Goal: Information Seeking & Learning: Learn about a topic

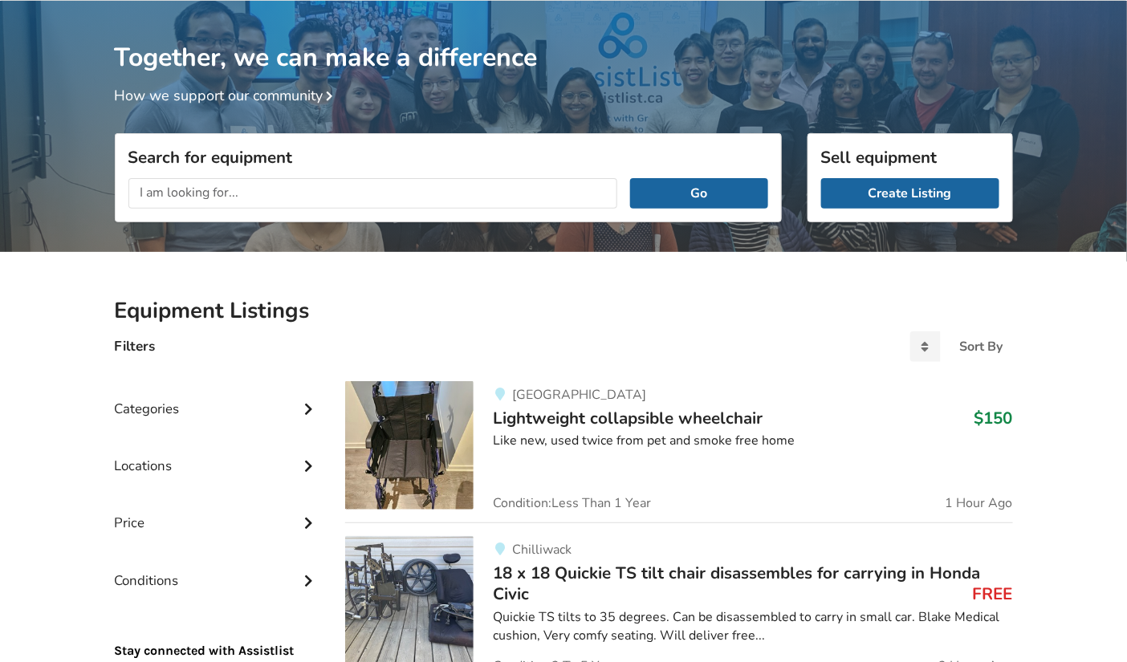
click at [425, 455] on img at bounding box center [409, 445] width 128 height 128
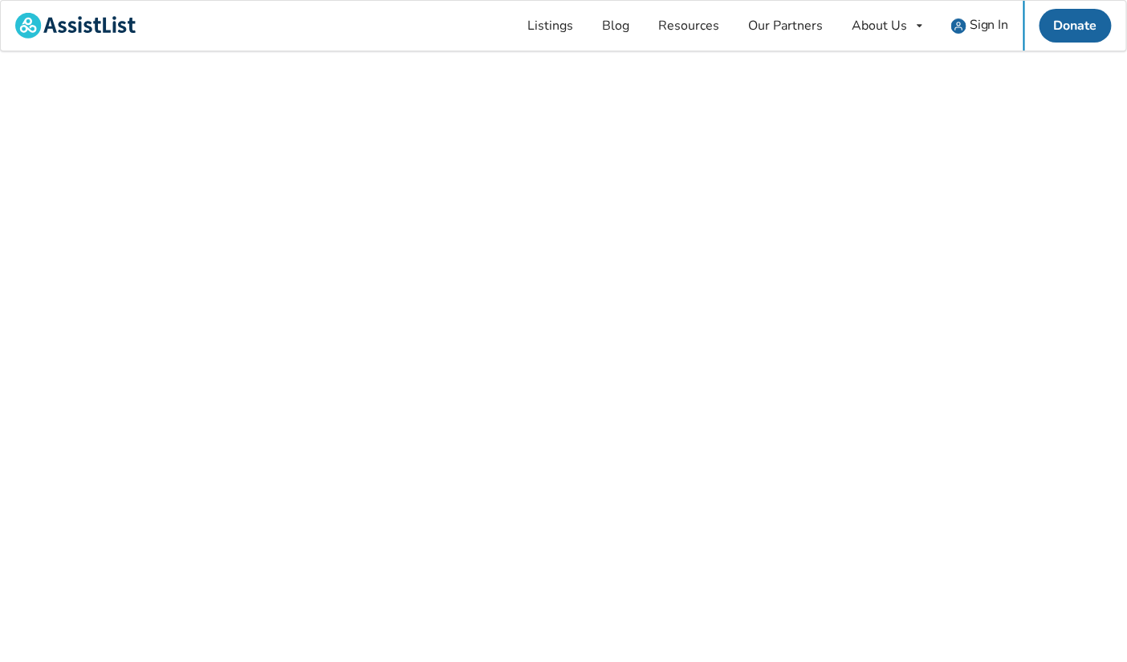
click at [425, 455] on div at bounding box center [563, 358] width 1127 height 614
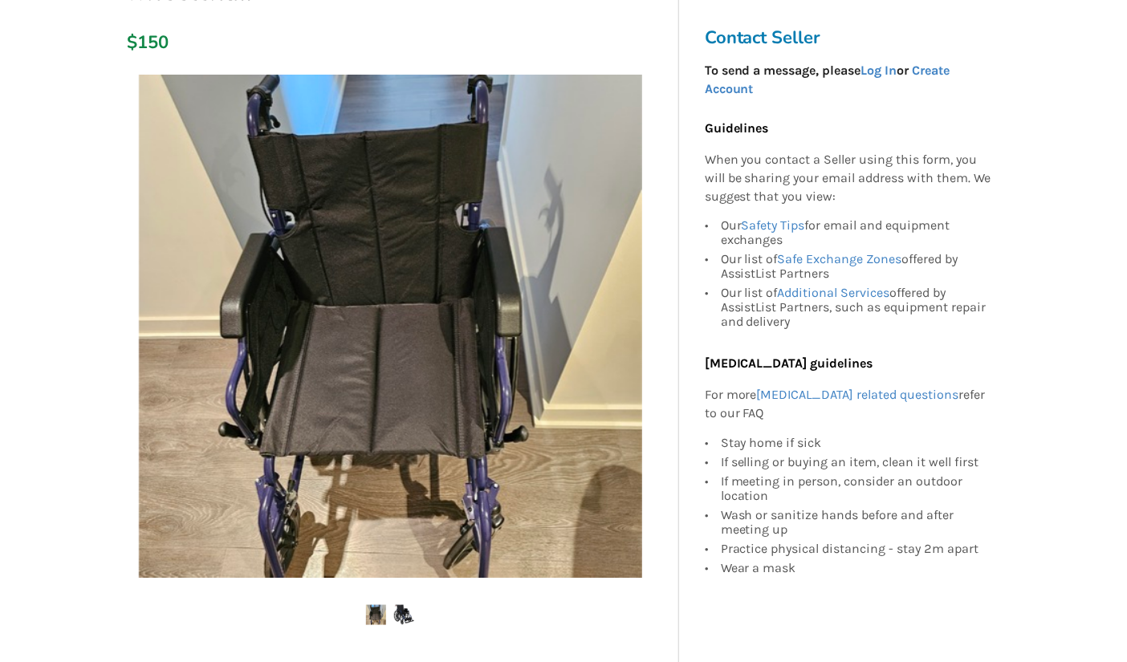
scroll to position [220, 0]
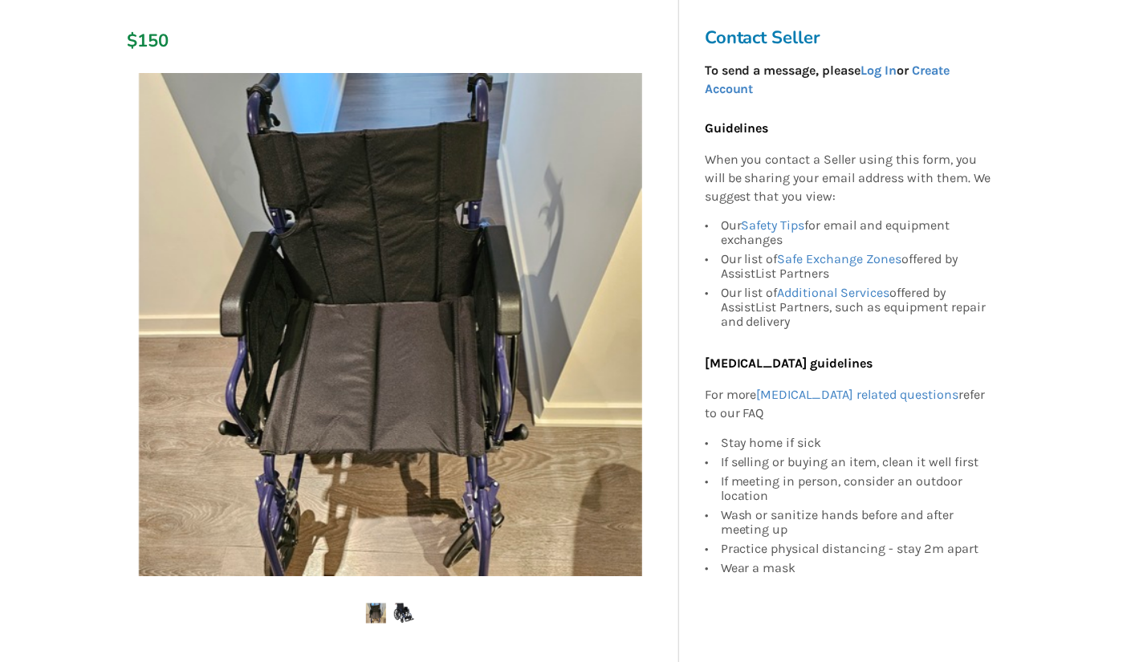
click at [403, 608] on img at bounding box center [404, 614] width 20 height 20
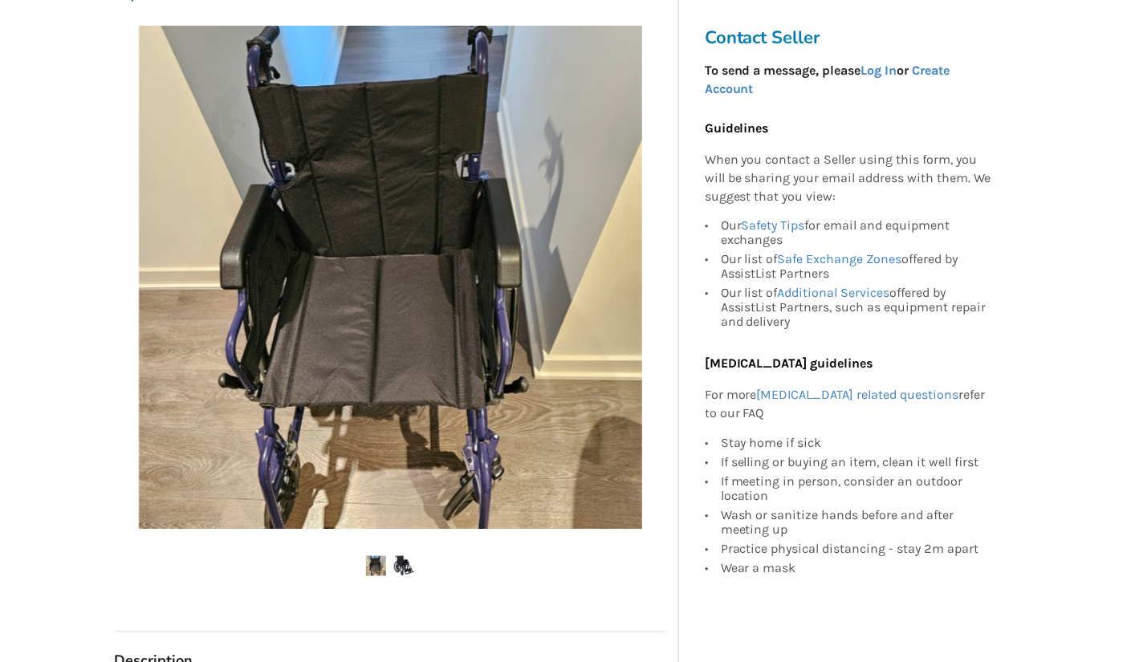
scroll to position [268, 0]
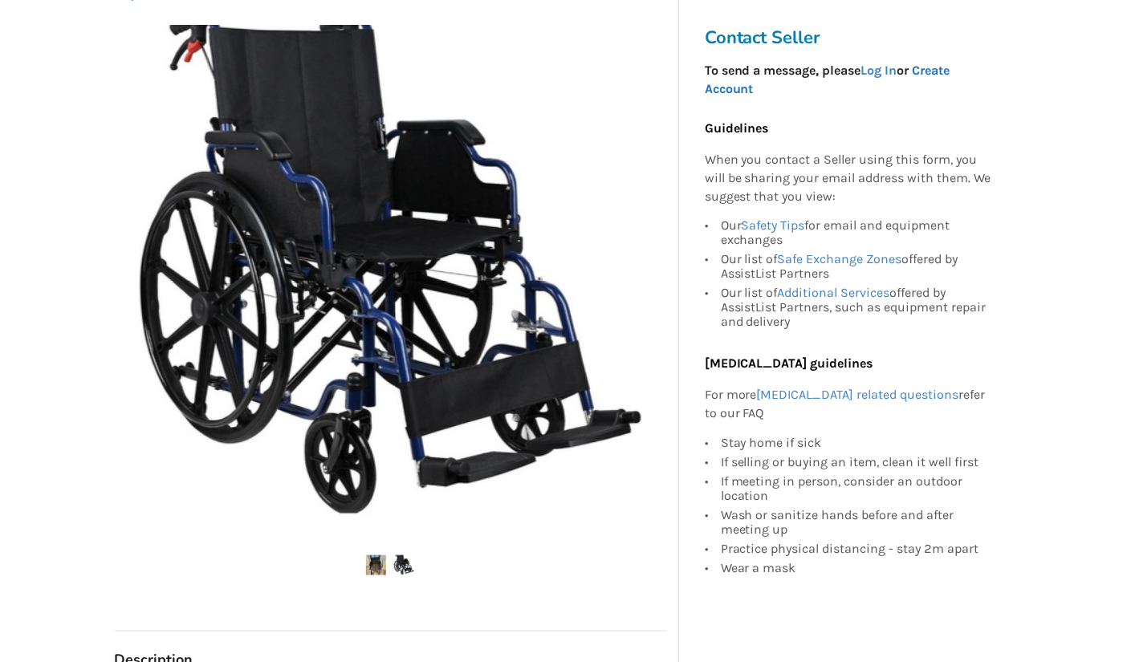
click at [950, 78] on link "Create Account" at bounding box center [828, 80] width 246 height 34
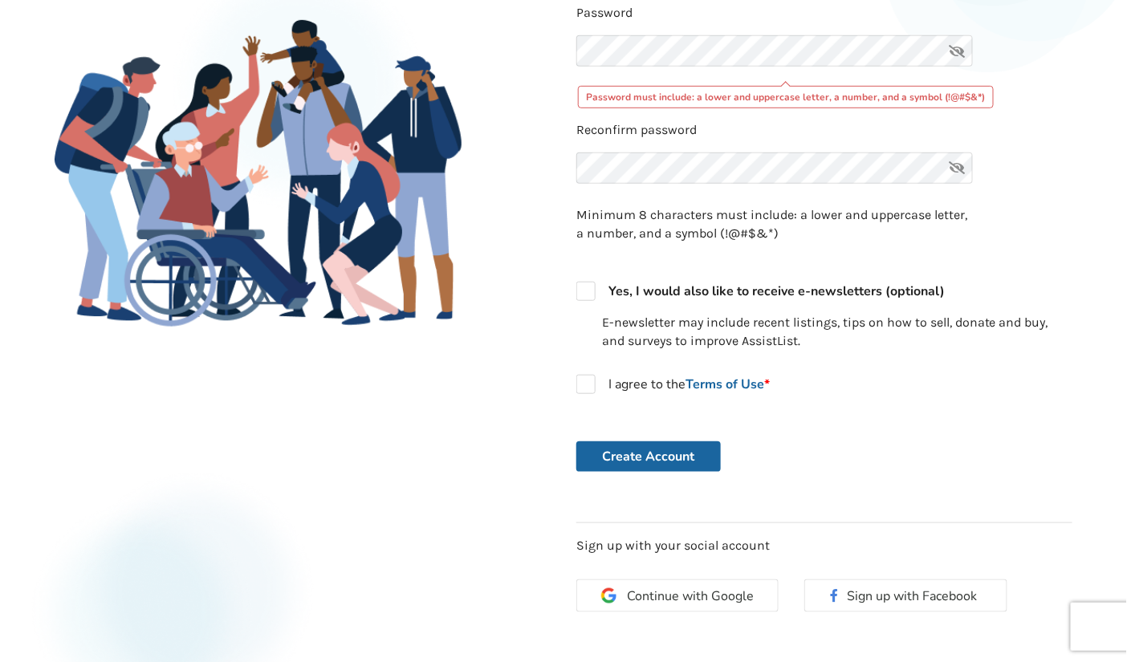
click at [962, 47] on icon at bounding box center [958, 50] width 32 height 31
click at [587, 381] on label "I agree to the Terms of Use *" at bounding box center [672, 384] width 193 height 19
click at [631, 458] on button "Create Account" at bounding box center [648, 457] width 144 height 31
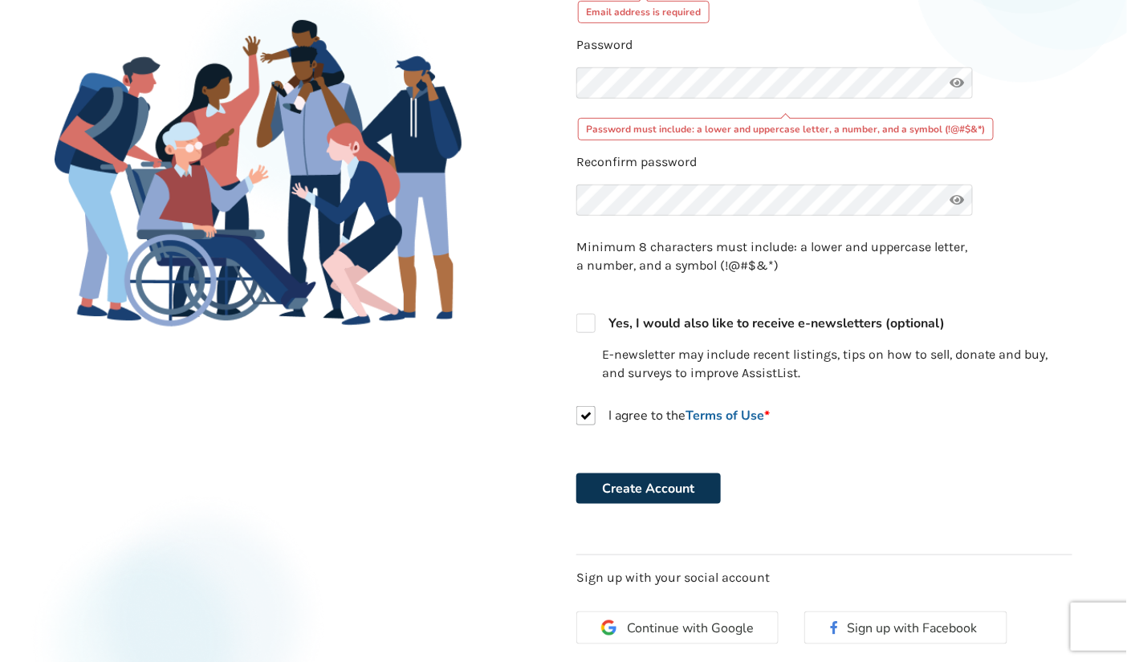
click at [646, 485] on button "Create Account" at bounding box center [648, 489] width 144 height 31
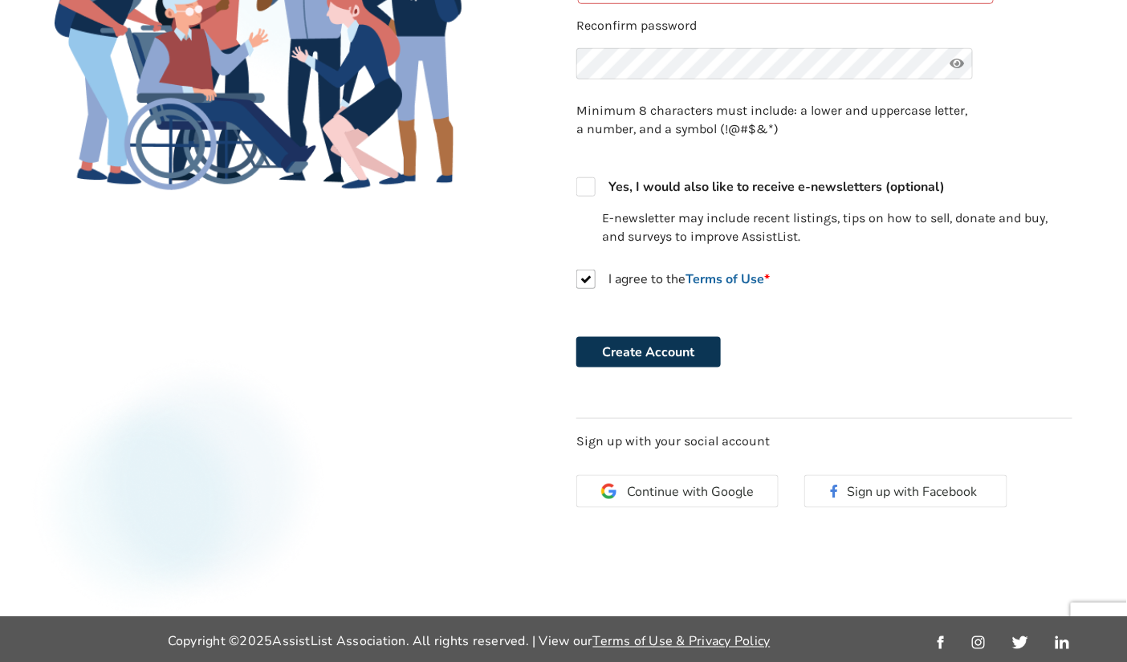
scroll to position [405, 0]
click at [673, 358] on button "Create Account" at bounding box center [648, 352] width 144 height 31
click at [588, 277] on label "I agree to the Terms of Use *" at bounding box center [672, 279] width 193 height 19
checkbox input "false"
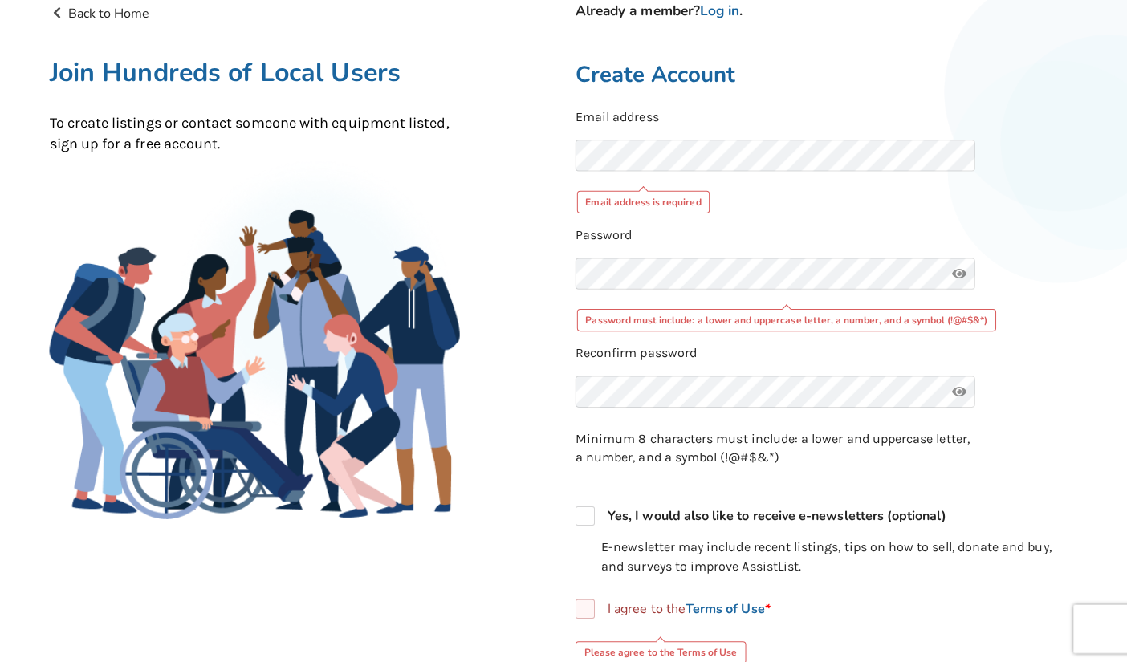
scroll to position [77, 0]
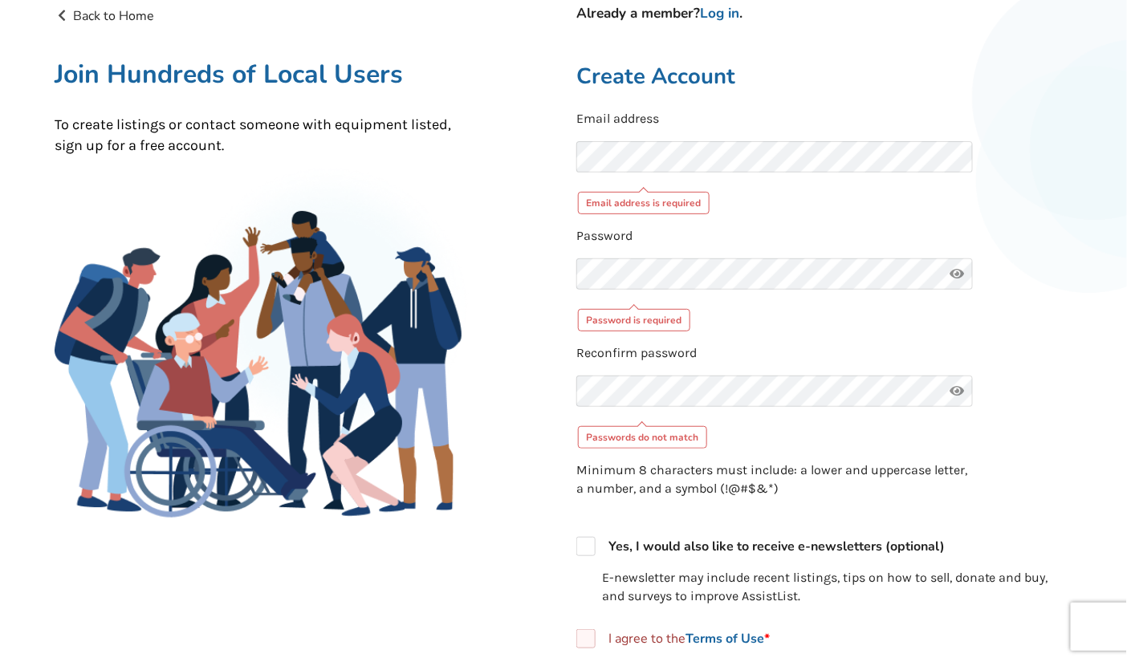
click at [463, 196] on div "Back to Home Already a member? Log in . Join Hundreds of Local Users To create …" at bounding box center [303, 461] width 522 height 910
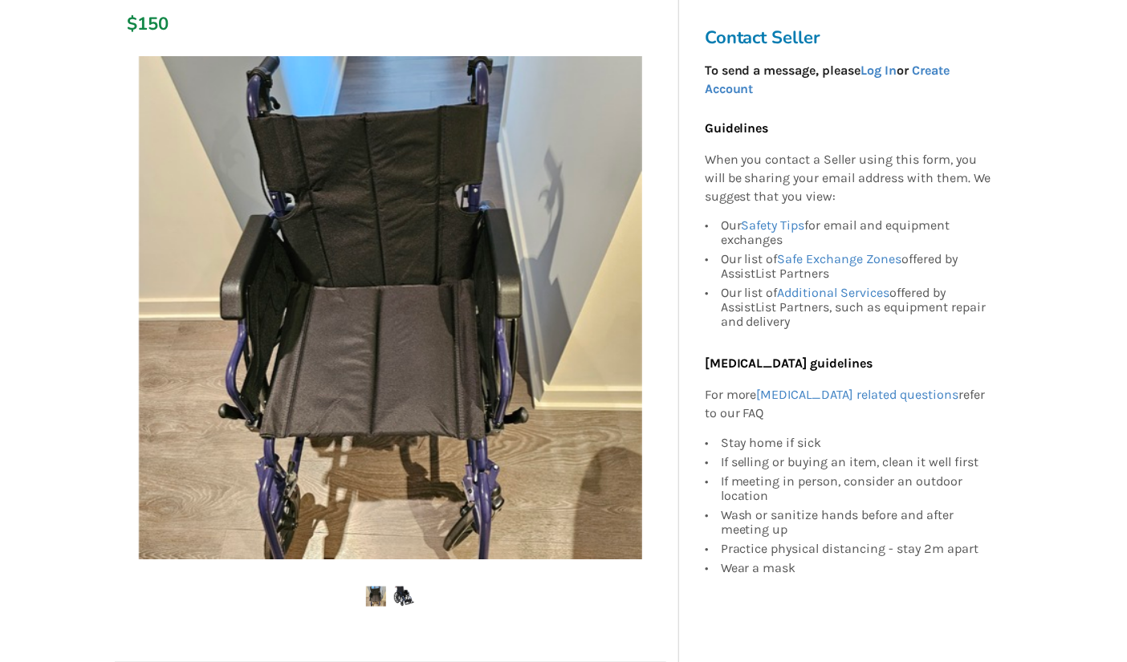
scroll to position [238, 0]
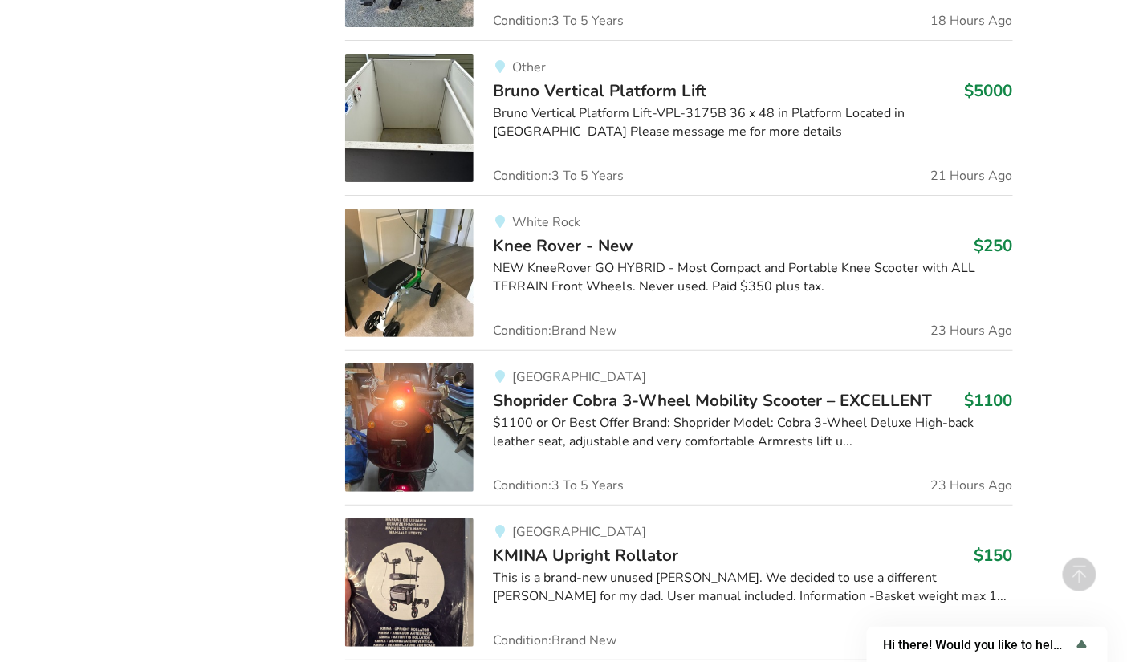
scroll to position [1950, 0]
click at [531, 556] on span "KMINA Upright Rollator" at bounding box center [585, 554] width 185 height 22
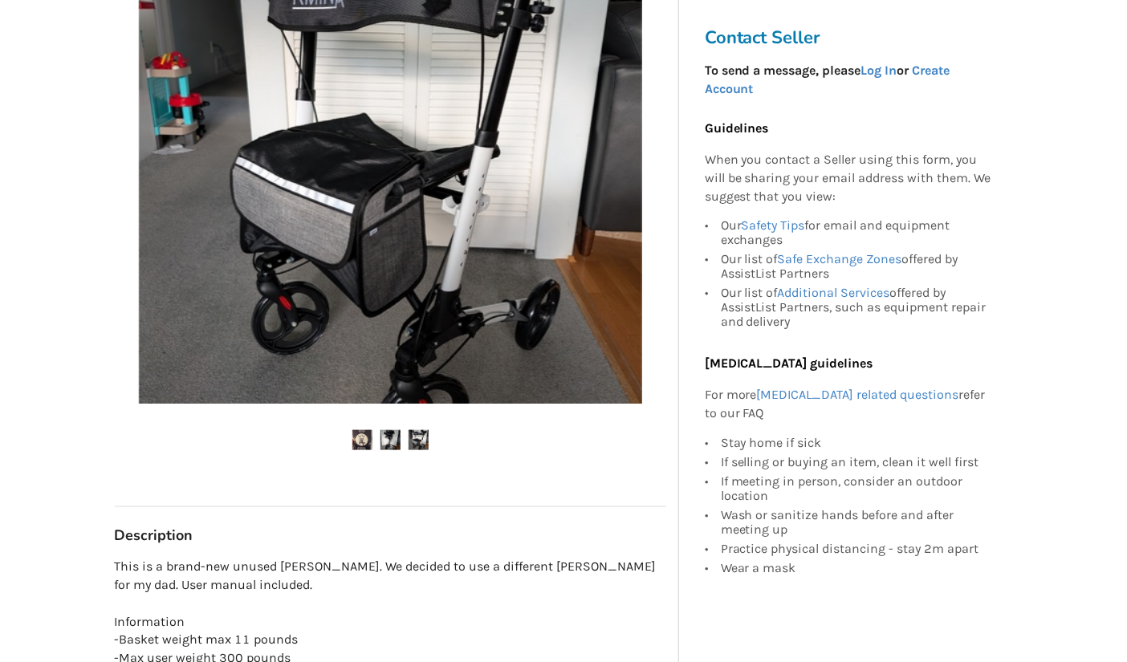
scroll to position [358, 0]
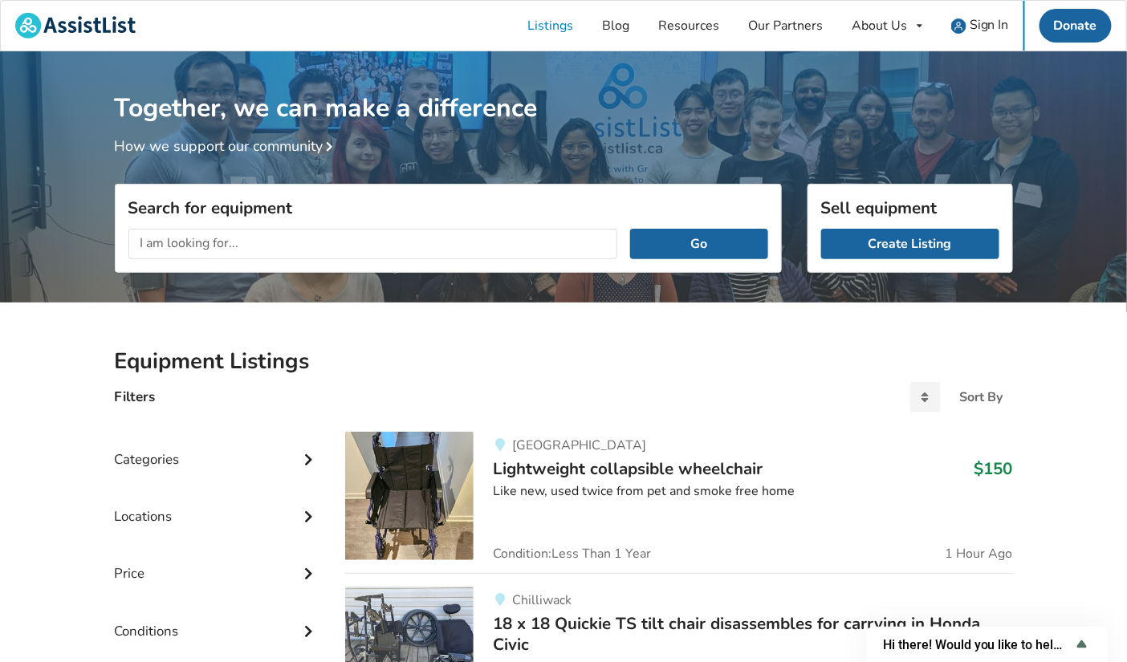
click at [415, 241] on input "text" at bounding box center [373, 244] width 490 height 31
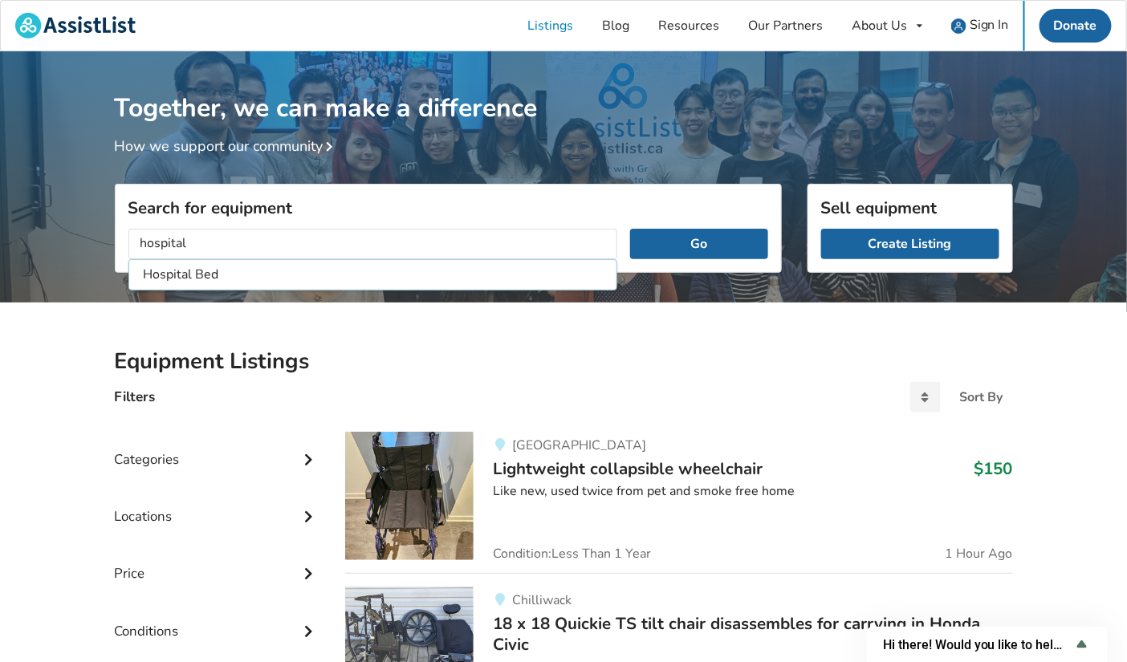
click at [351, 245] on input "hospital" at bounding box center [373, 244] width 490 height 31
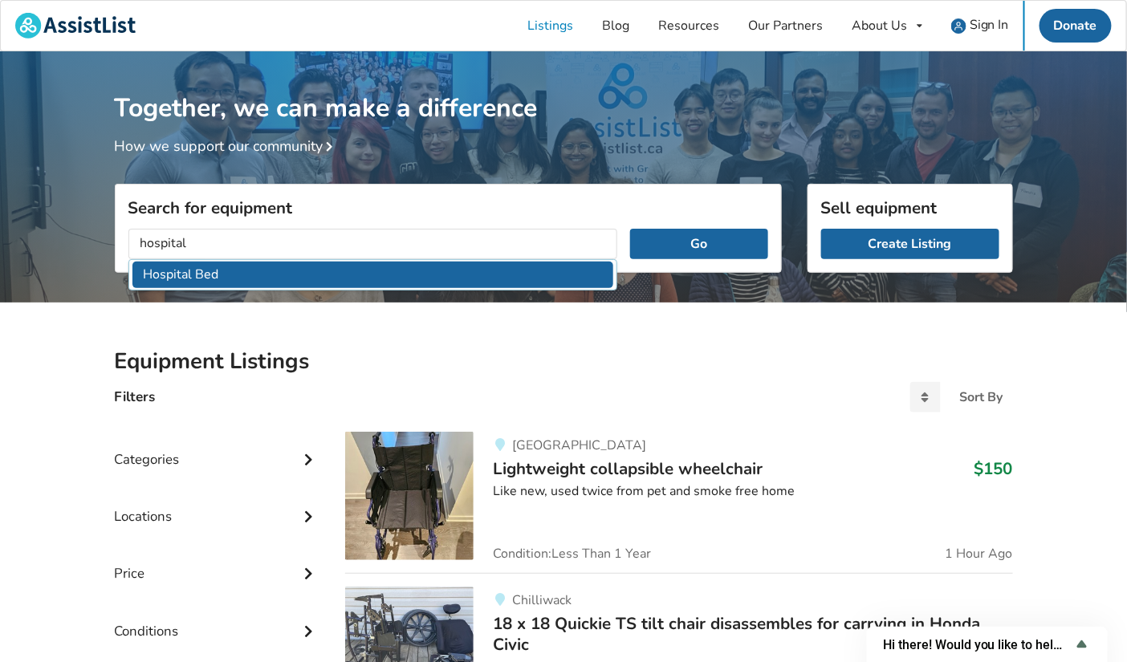
click at [319, 278] on li "Hospital Bed" at bounding box center [373, 275] width 482 height 26
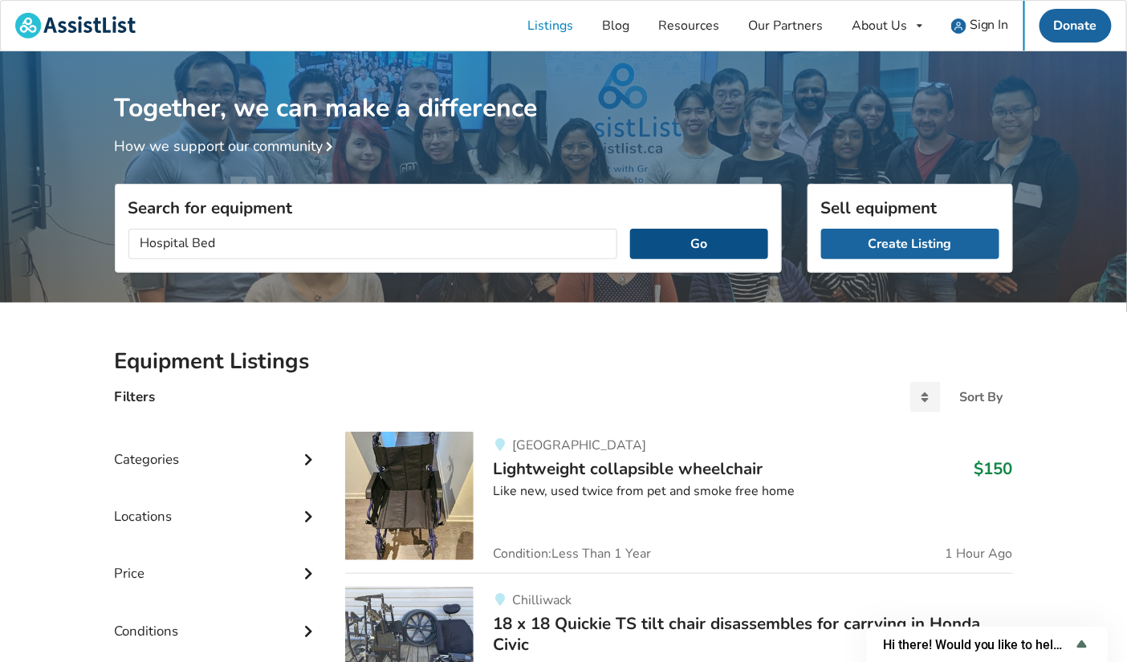
click at [697, 232] on button "Go" at bounding box center [698, 244] width 137 height 31
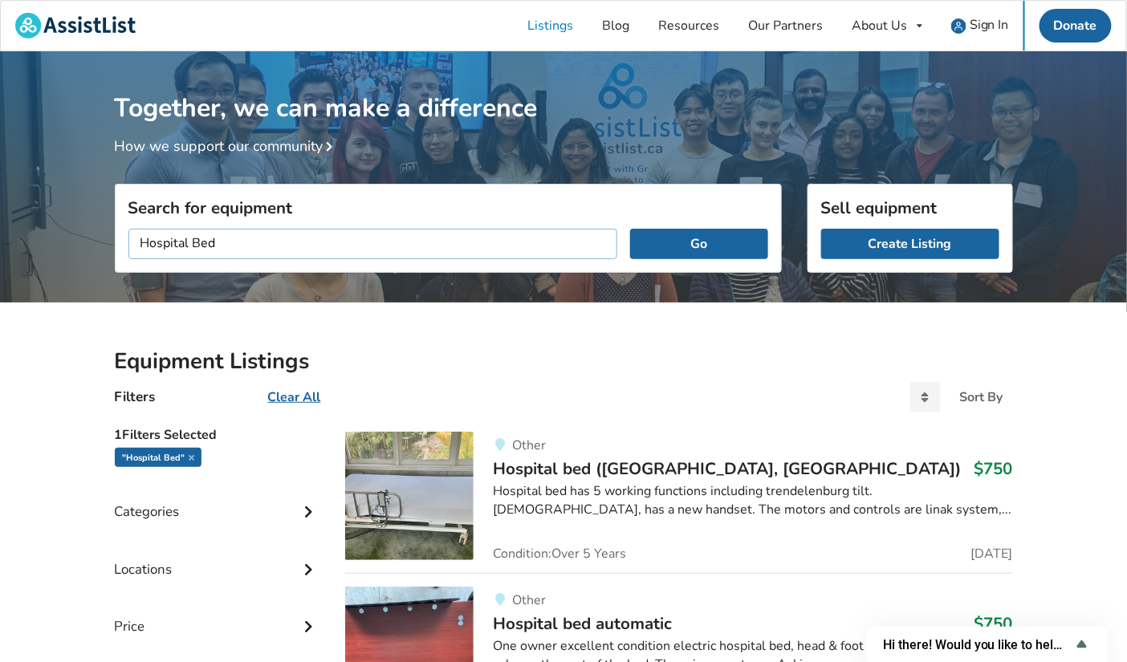
click at [226, 237] on input "Hospital Bed" at bounding box center [373, 244] width 490 height 31
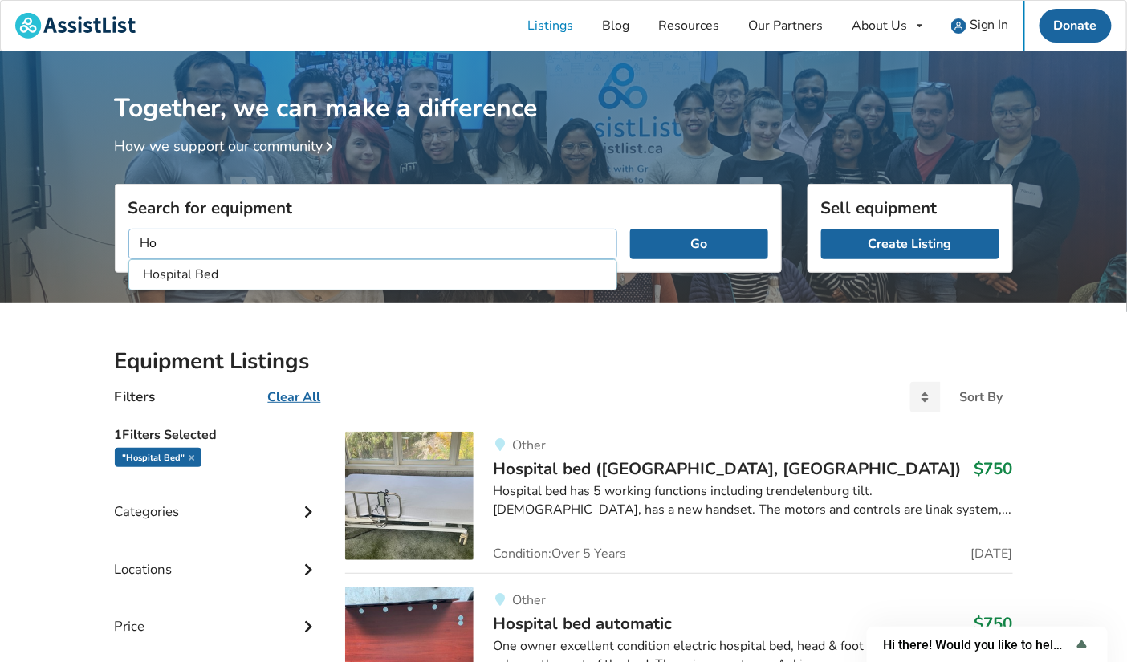
type input "H"
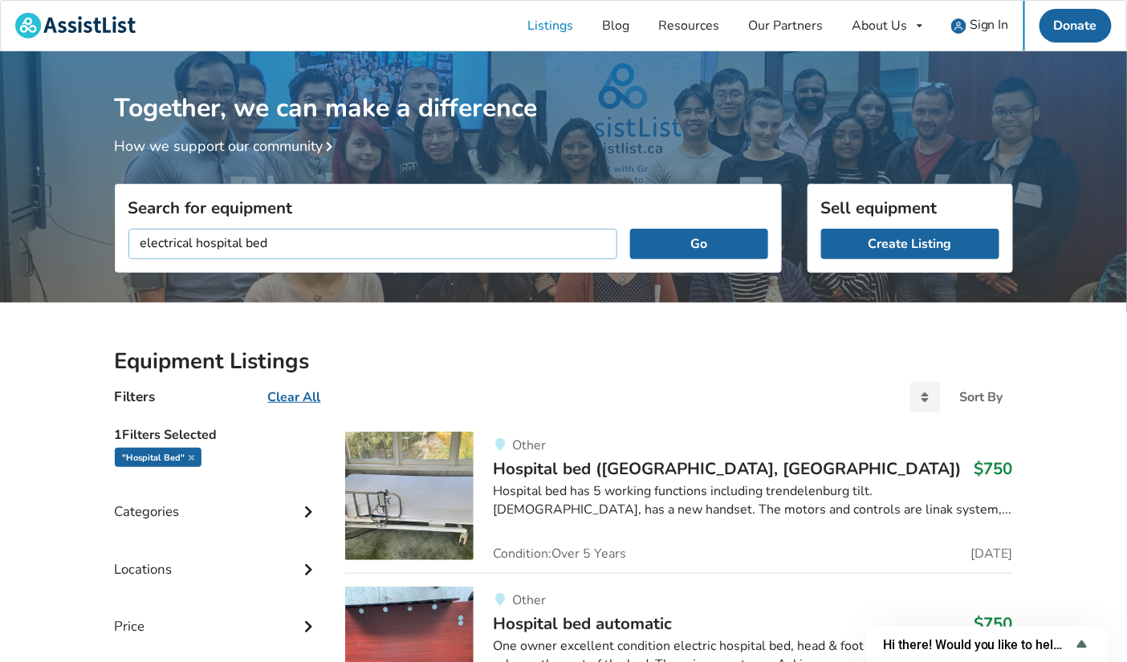
type input "electrical hospital bed"
click at [630, 229] on button "Go" at bounding box center [698, 244] width 137 height 31
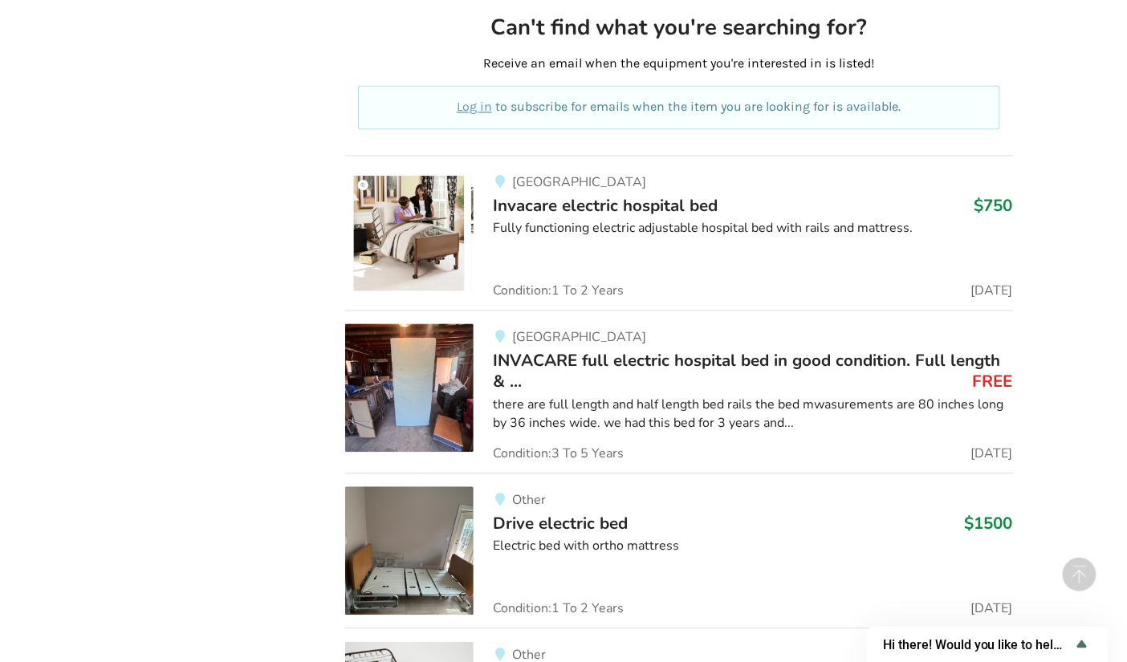
scroll to position [1453, 0]
